Goal: Task Accomplishment & Management: Manage account settings

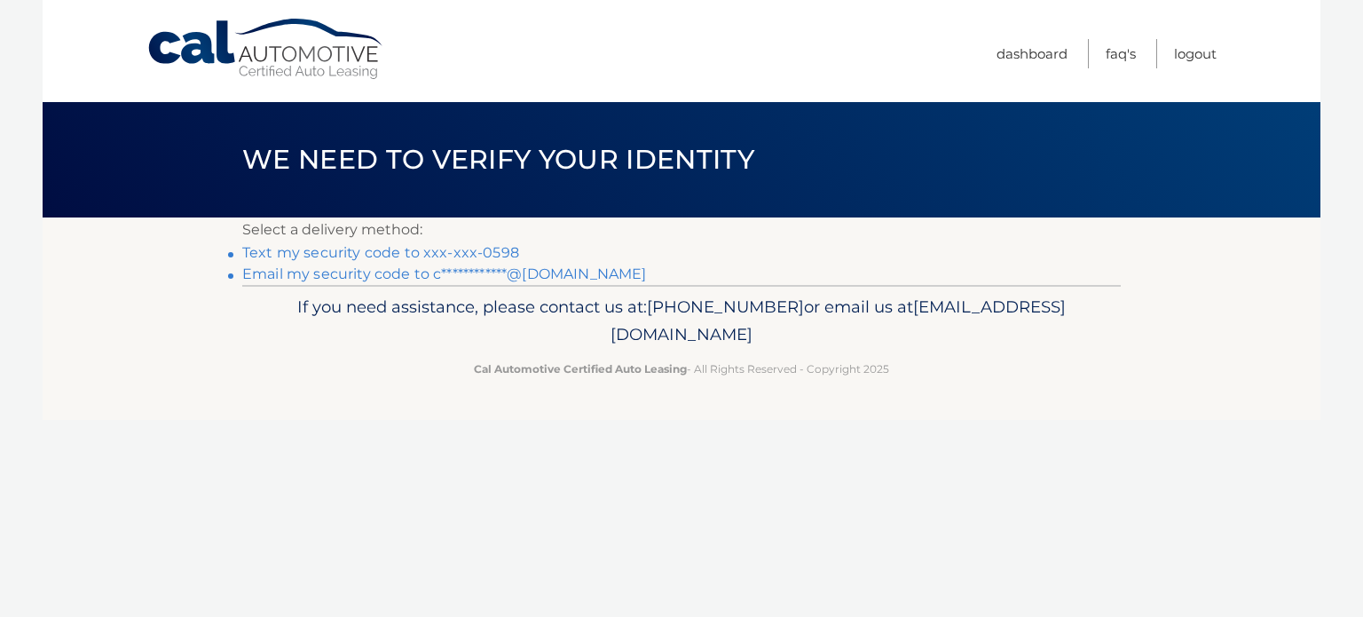
click at [480, 251] on link "Text my security code to xxx-xxx-0598" at bounding box center [380, 252] width 277 height 17
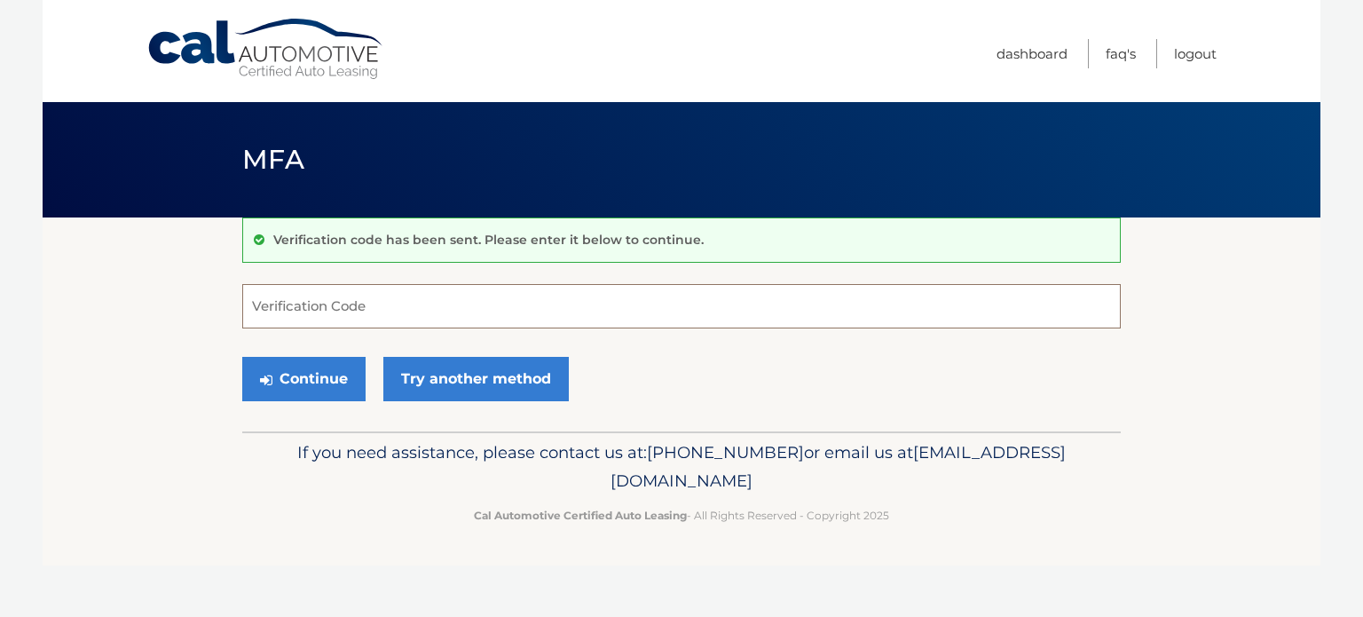
click at [462, 296] on input "Verification Code" at bounding box center [681, 306] width 879 height 44
type input "305427"
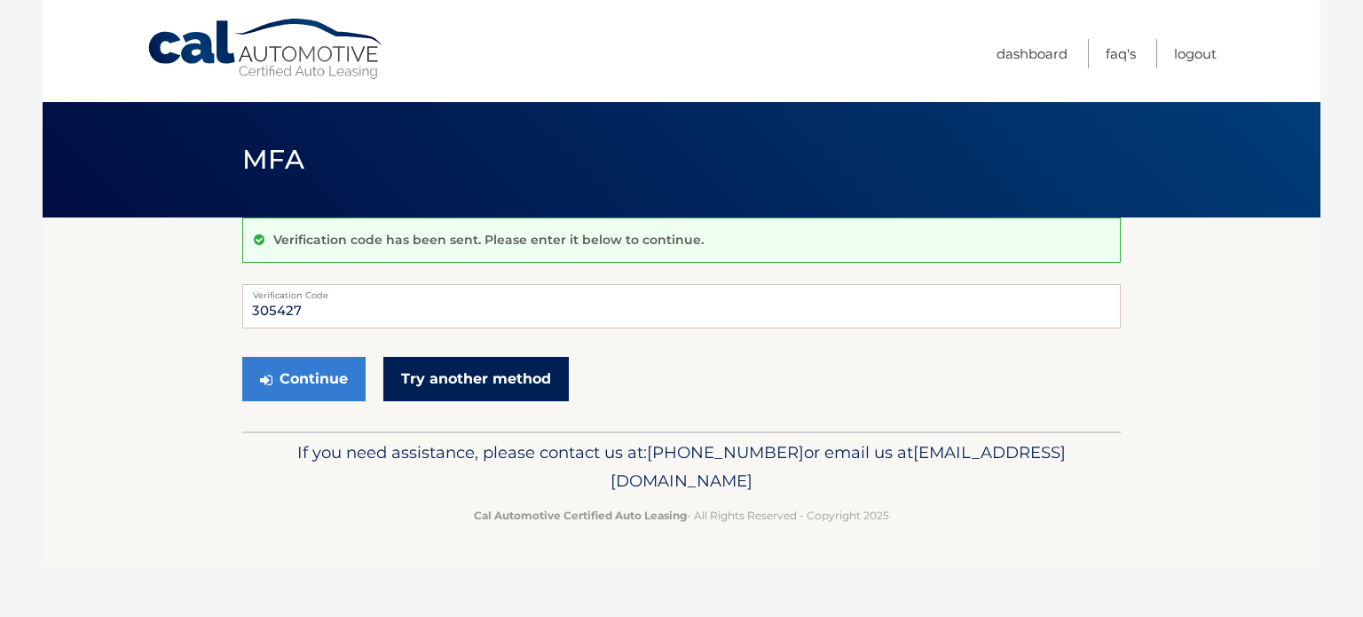
click at [484, 382] on link "Try another method" at bounding box center [476, 379] width 186 height 44
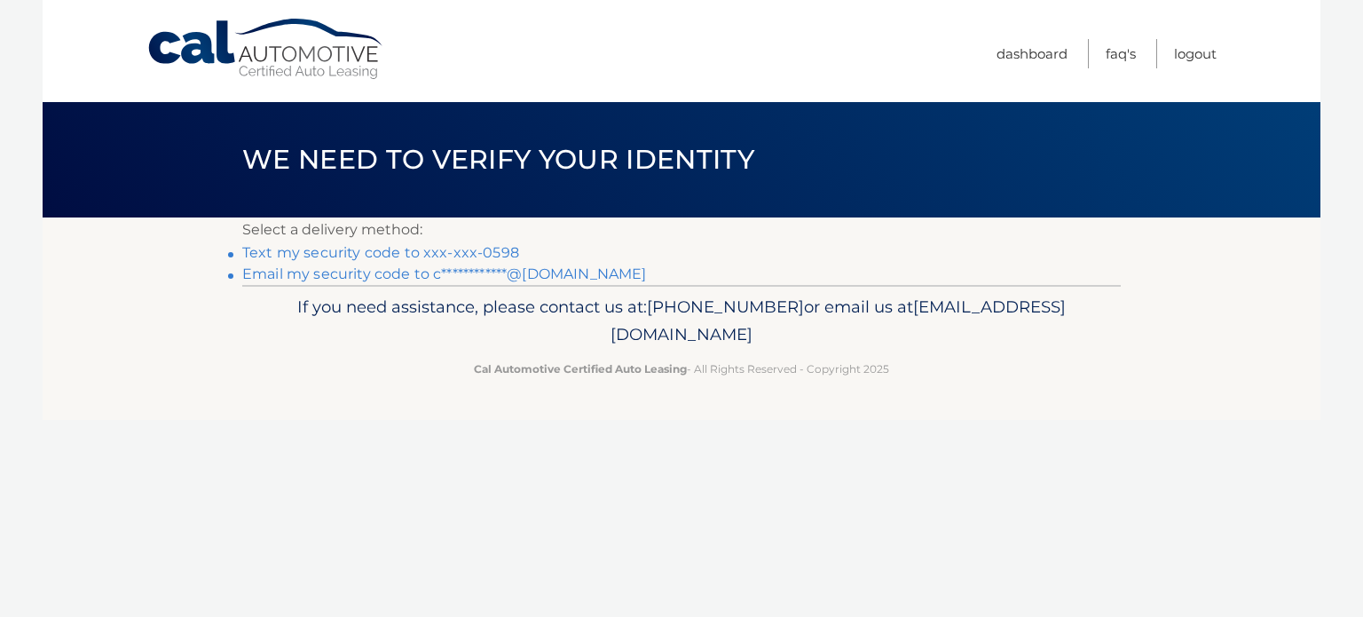
click at [476, 280] on link "**********" at bounding box center [444, 273] width 404 height 17
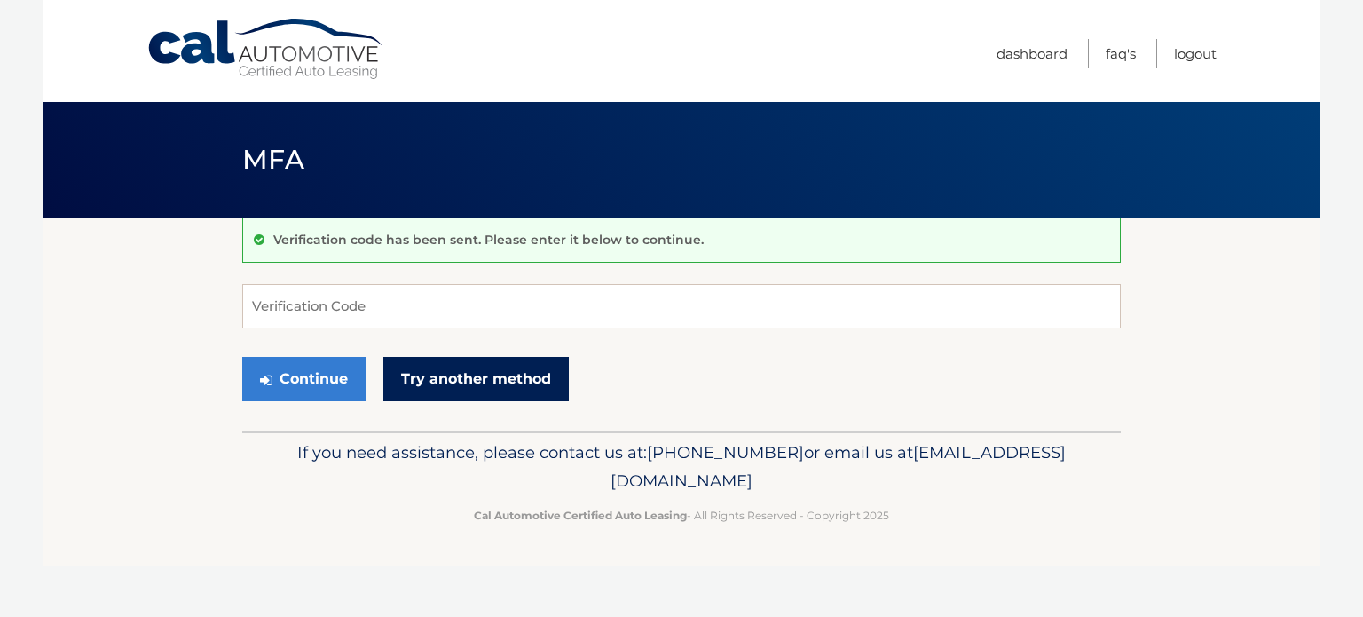
click at [451, 376] on link "Try another method" at bounding box center [476, 379] width 186 height 44
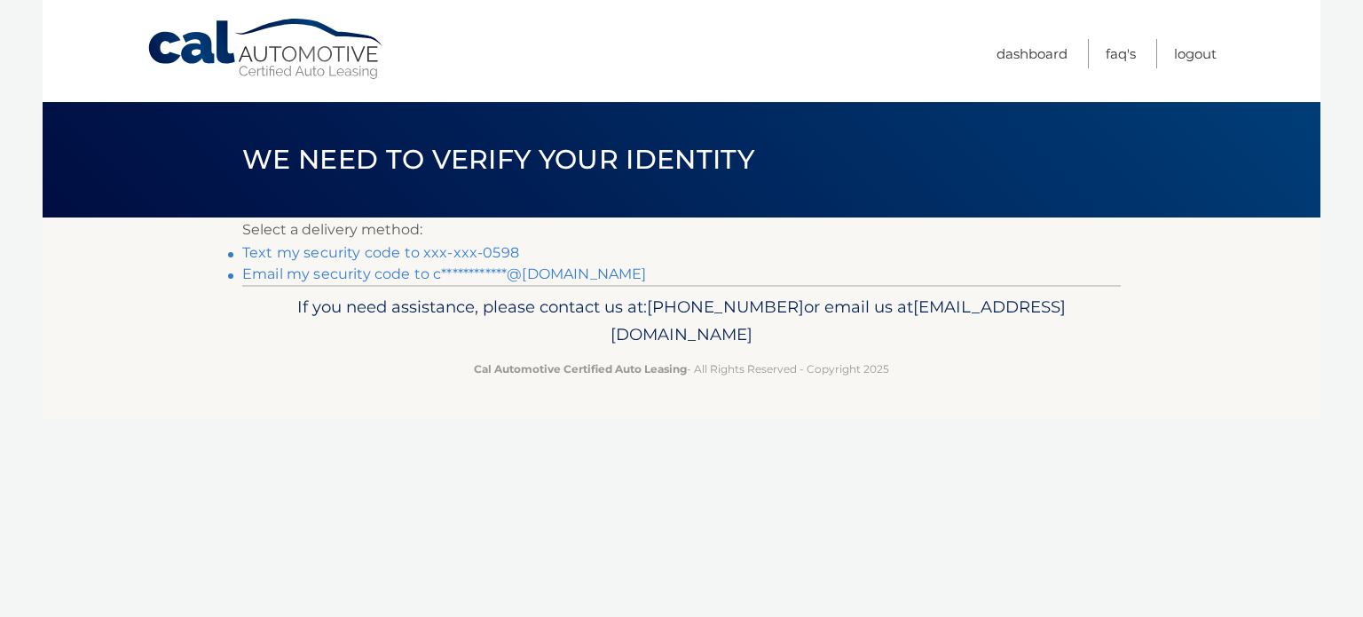
click at [437, 249] on link "Text my security code to xxx-xxx-0598" at bounding box center [380, 252] width 277 height 17
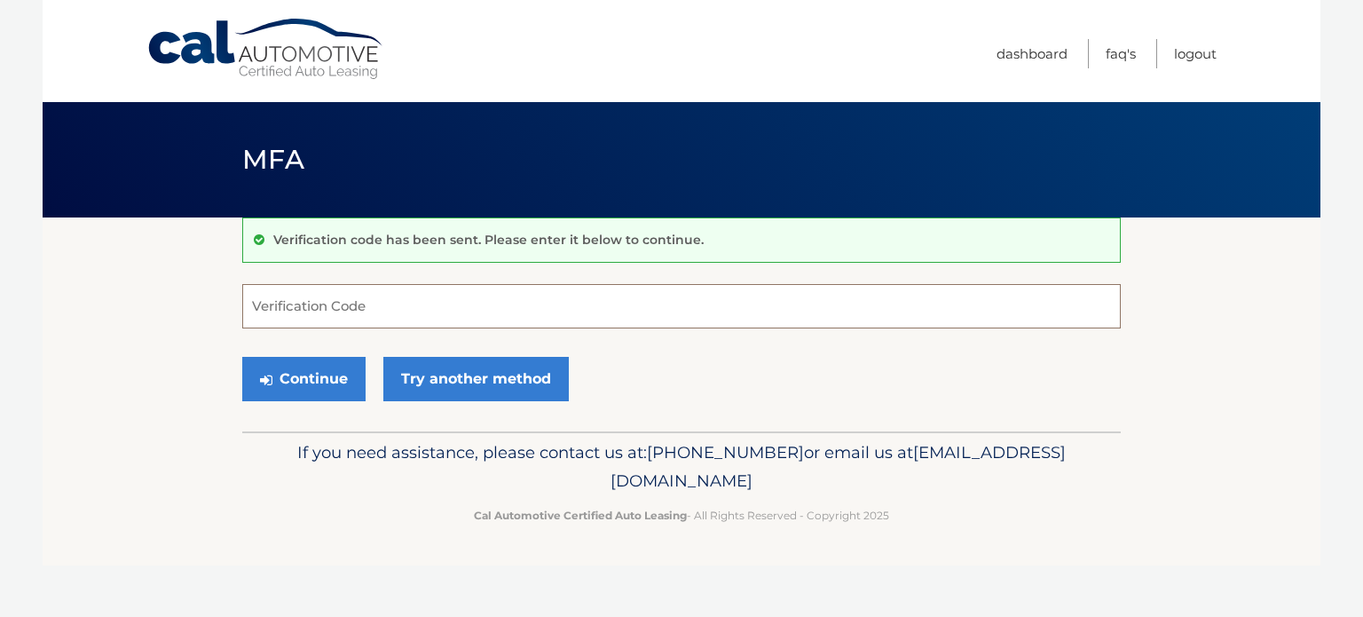
click at [421, 295] on input "Verification Code" at bounding box center [681, 306] width 879 height 44
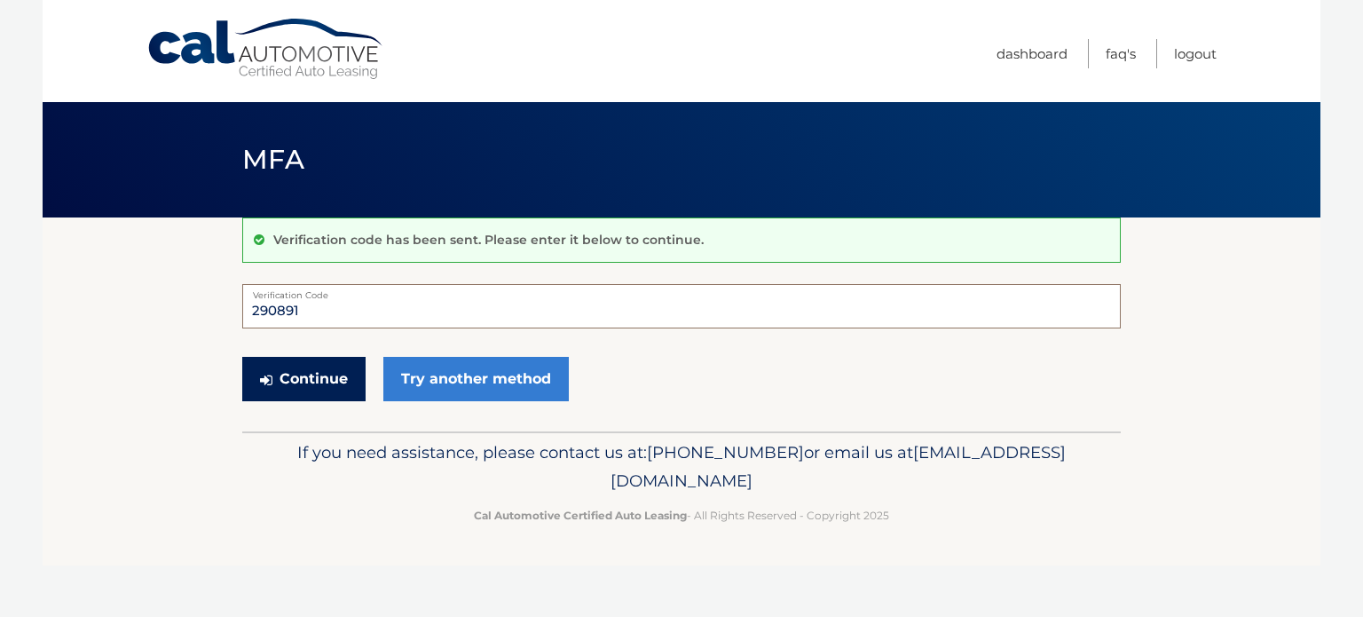
type input "290891"
click at [336, 383] on button "Continue" at bounding box center [303, 379] width 123 height 44
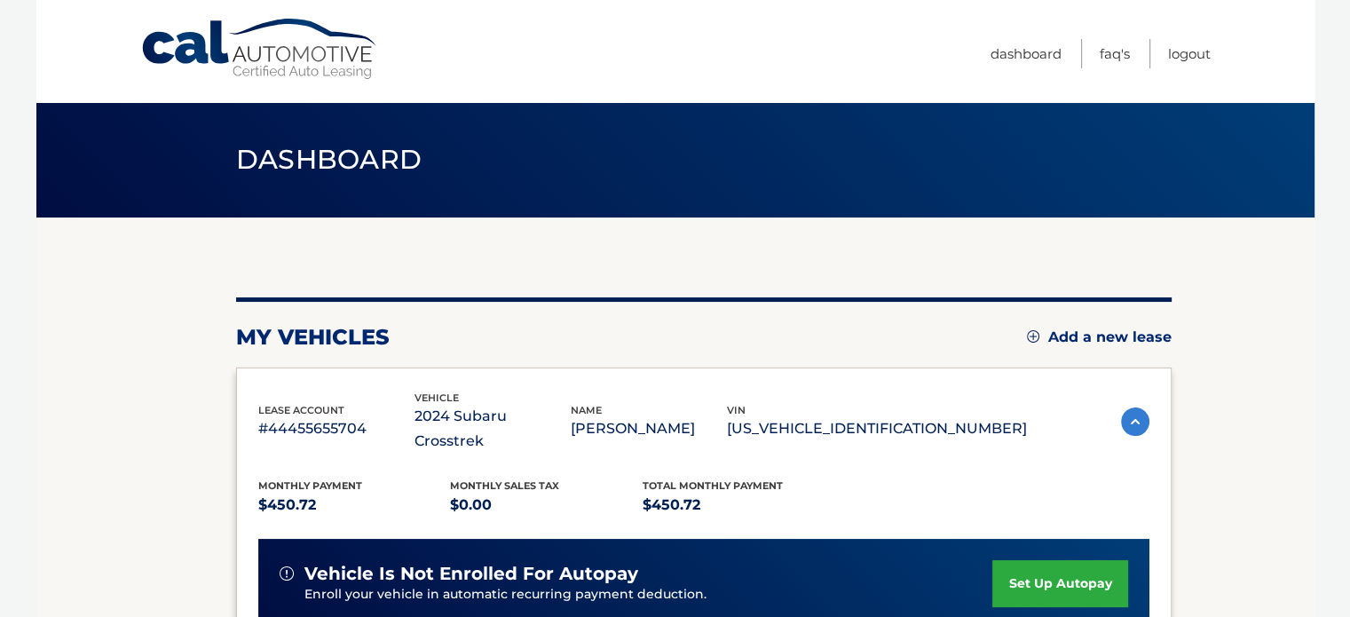
click at [336, 173] on span "Dashboard" at bounding box center [329, 159] width 186 height 33
click at [320, 53] on link "Cal Automotive" at bounding box center [260, 49] width 240 height 63
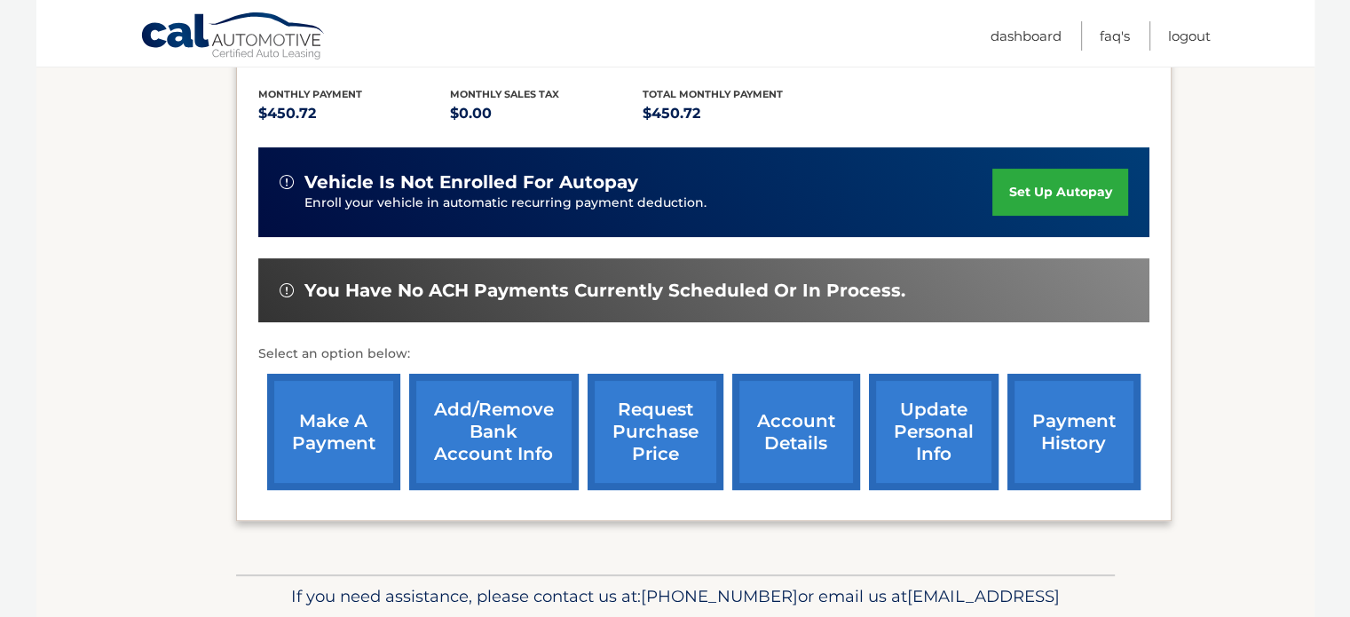
scroll to position [456, 0]
